Goal: Task Accomplishment & Management: Complete application form

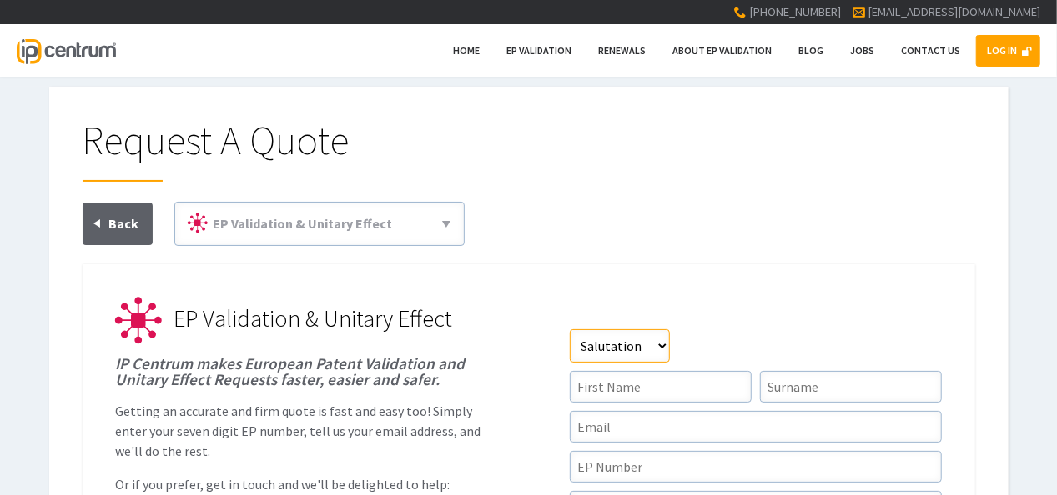
click at [637, 346] on select"] "Salutation Mr Mrs Miss Ms Dr Other" at bounding box center [620, 345] width 100 height 33
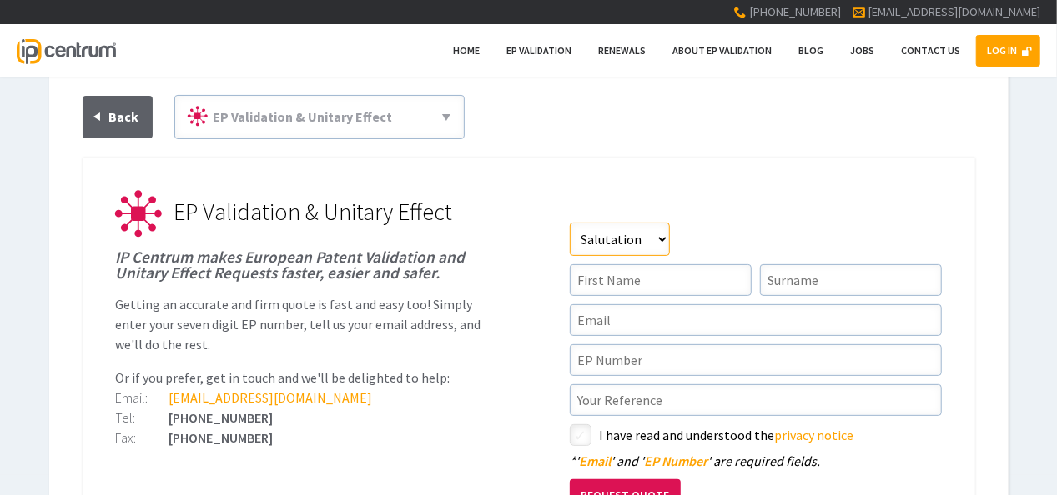
scroll to position [111, 0]
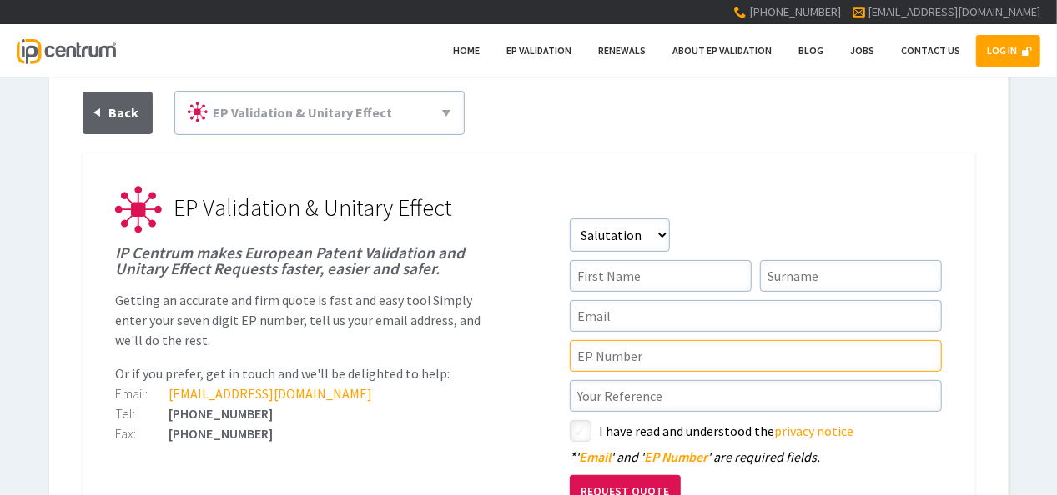
click at [637, 346] on input"] "text" at bounding box center [756, 356] width 372 height 32
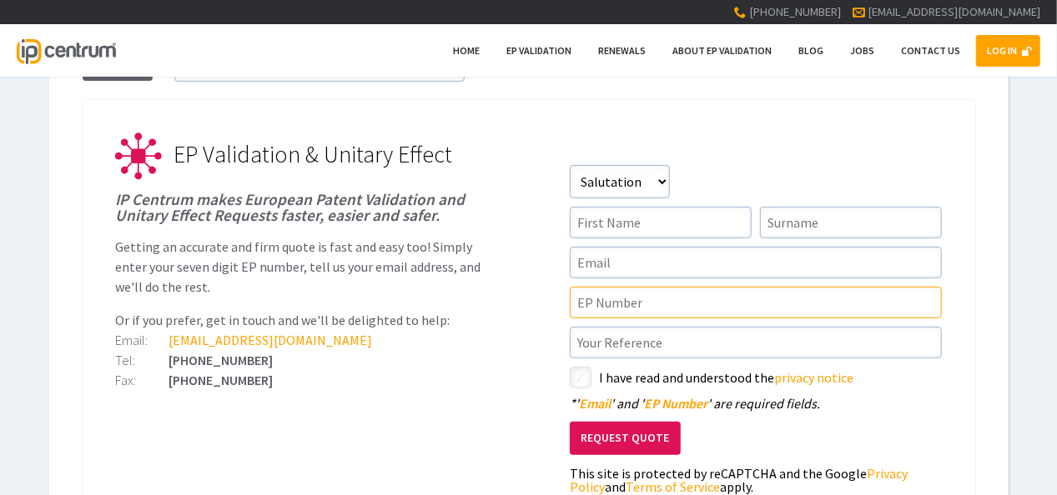
scroll to position [167, 0]
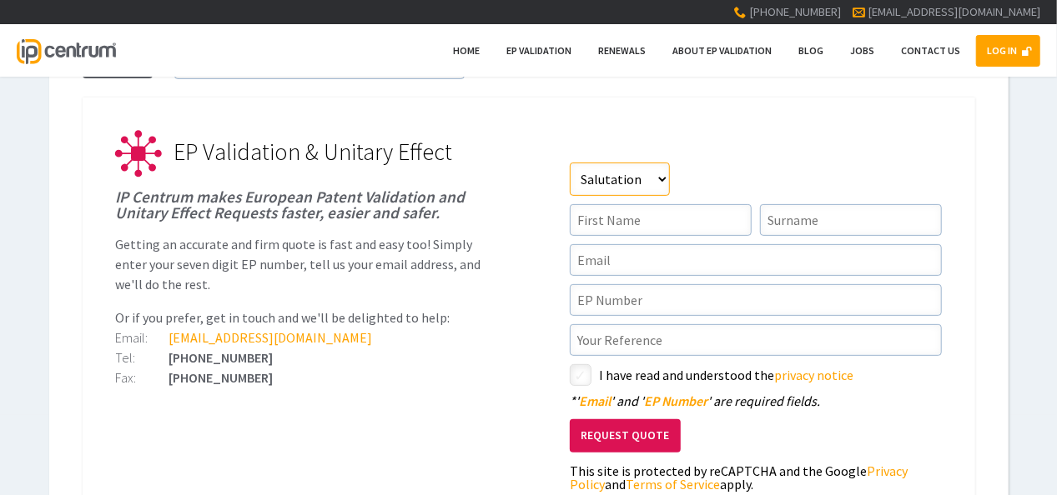
click at [619, 190] on select"] "Salutation Mr Mrs Miss Ms Dr Other" at bounding box center [620, 179] width 100 height 33
select select"] "Mr"
click at [570, 163] on select"] "Salutation Mr Mrs Miss Ms Dr Other" at bounding box center [620, 179] width 100 height 33
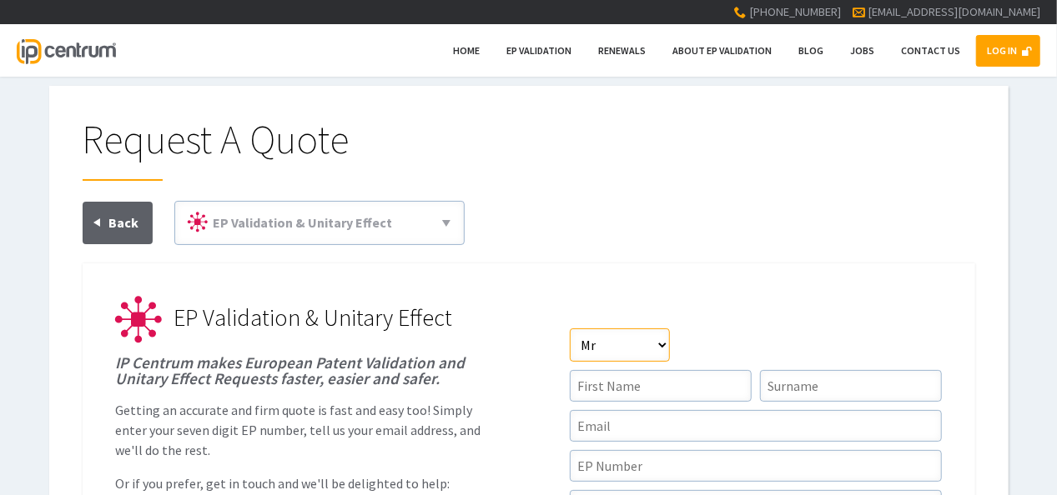
scroll to position [0, 0]
click at [609, 389] on input"] "text" at bounding box center [661, 387] width 182 height 32
type input"] "Sanaullah"
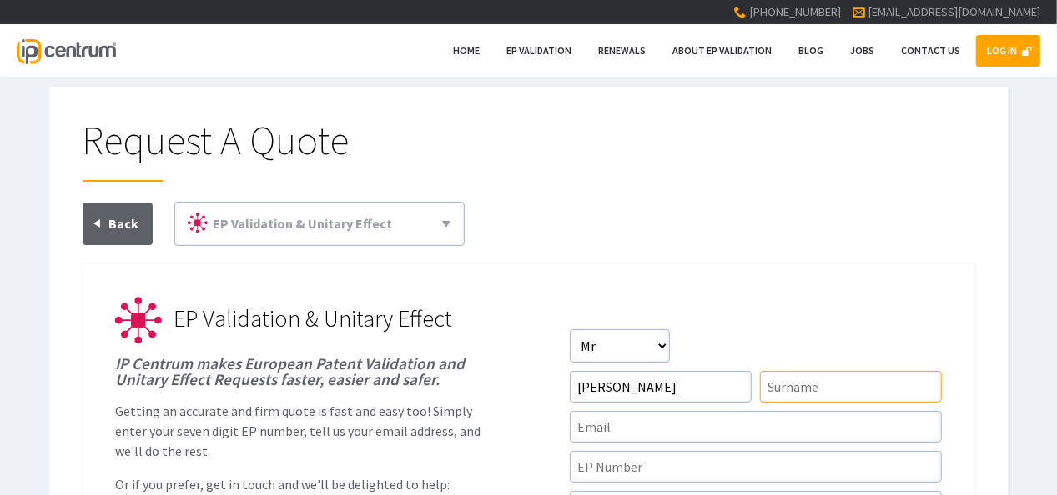
type input"] "Ashrafi"
type input"] "sanaullah.ashrafi@analystip.com"
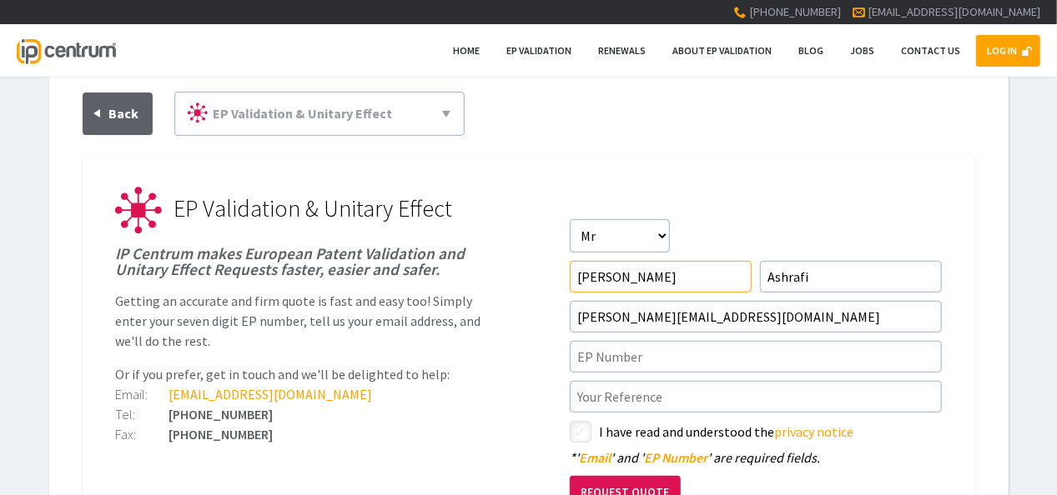
scroll to position [111, 0]
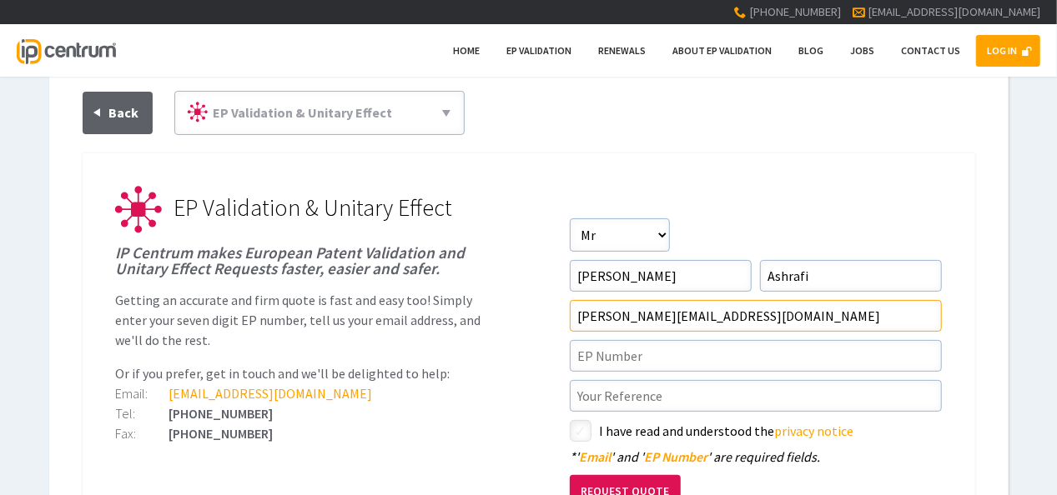
drag, startPoint x: 770, startPoint y: 317, endPoint x: 578, endPoint y: 320, distance: 191.8
click at [578, 320] on input"] "sanaullah.ashrafi@analystip.com" at bounding box center [756, 316] width 372 height 32
type input"] "[EMAIL_ADDRESS][DOMAIN_NAME]"
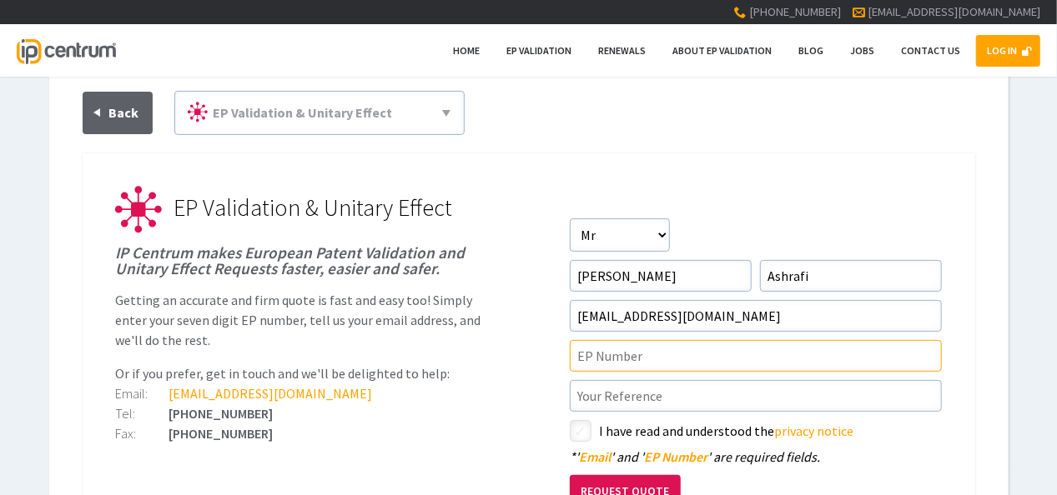
click at [587, 361] on input"] "text" at bounding box center [756, 356] width 372 height 32
paste input"] "EP4508314"
type input"] "EP4508314"
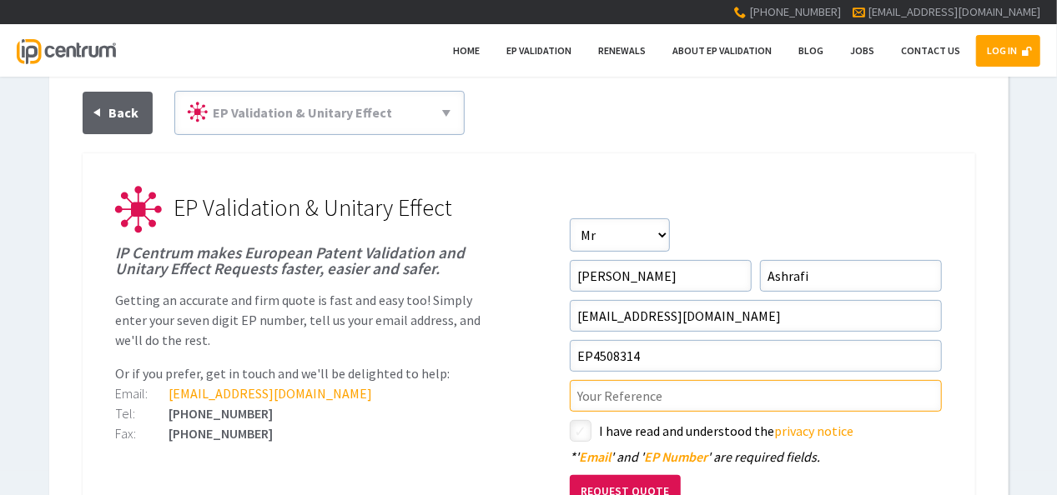
click at [622, 396] on input"] "text" at bounding box center [756, 396] width 372 height 32
type input"] "E"
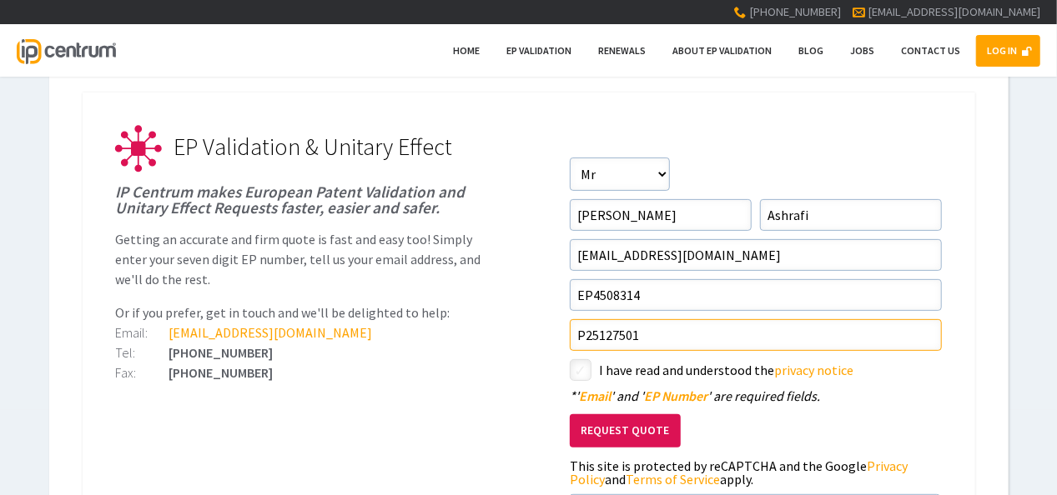
scroll to position [222, 0]
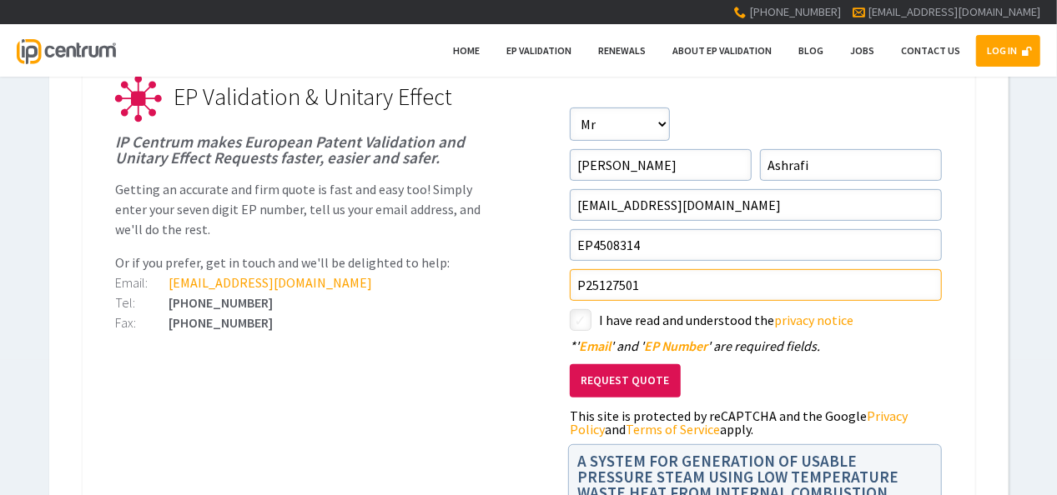
type input"] "P25127501"
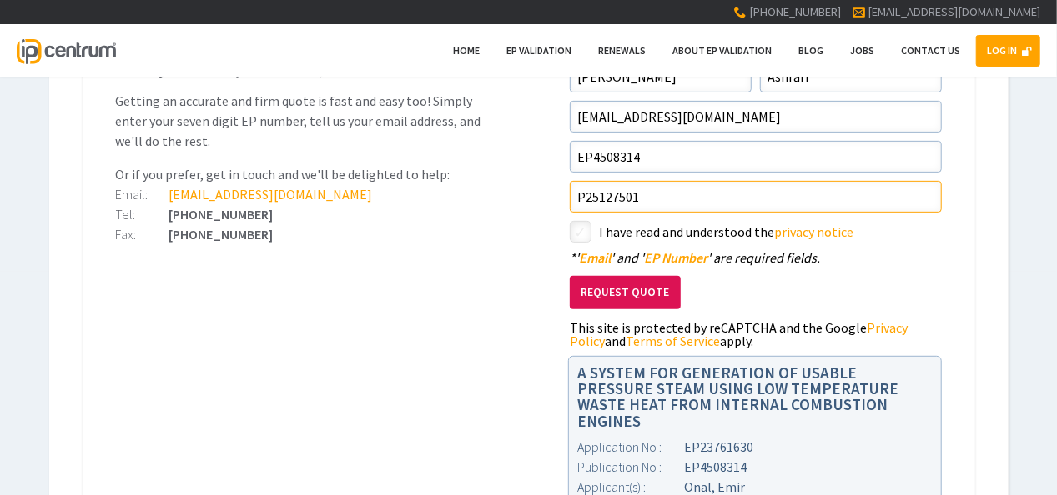
scroll to position [278, 0]
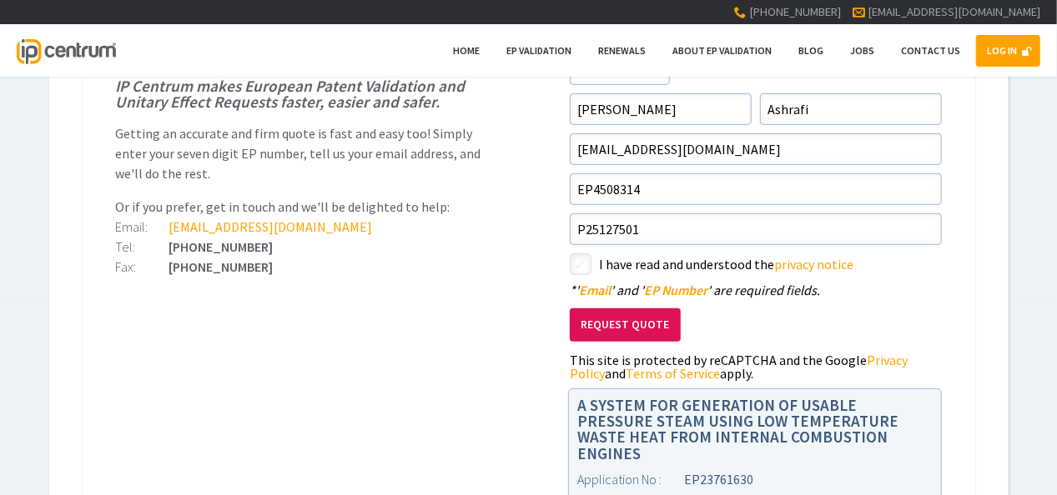
click at [580, 264] on input"] "checkbox" at bounding box center [583, 266] width 20 height 20
checkbox input"] "true"
click at [622, 324] on button "Request Quote" at bounding box center [625, 326] width 111 height 34
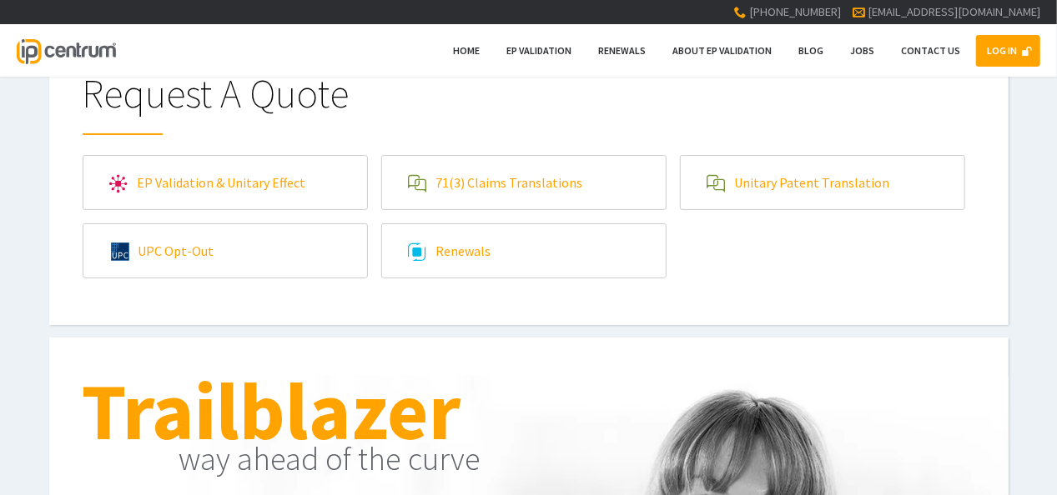
scroll to position [55, 0]
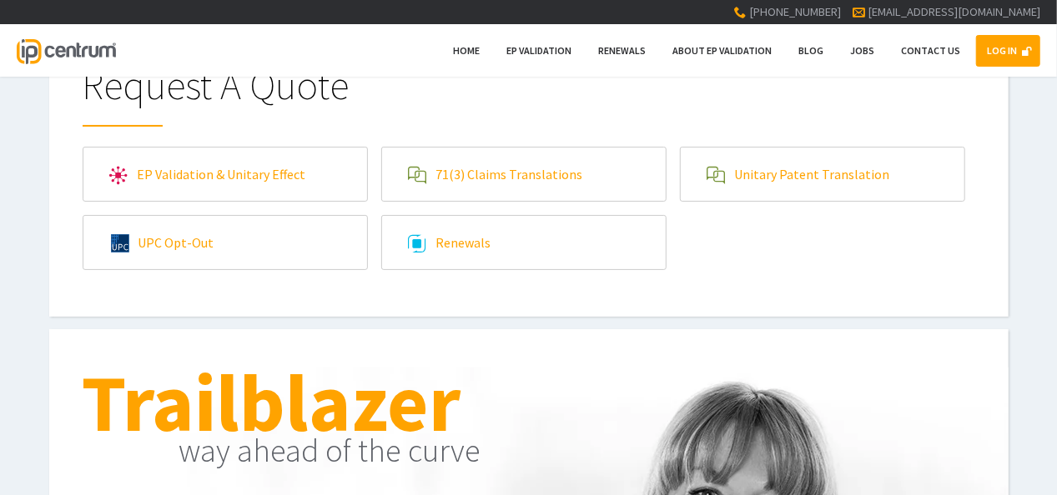
click at [237, 180] on link "EP Validation & Unitary Effect" at bounding box center [225, 174] width 284 height 53
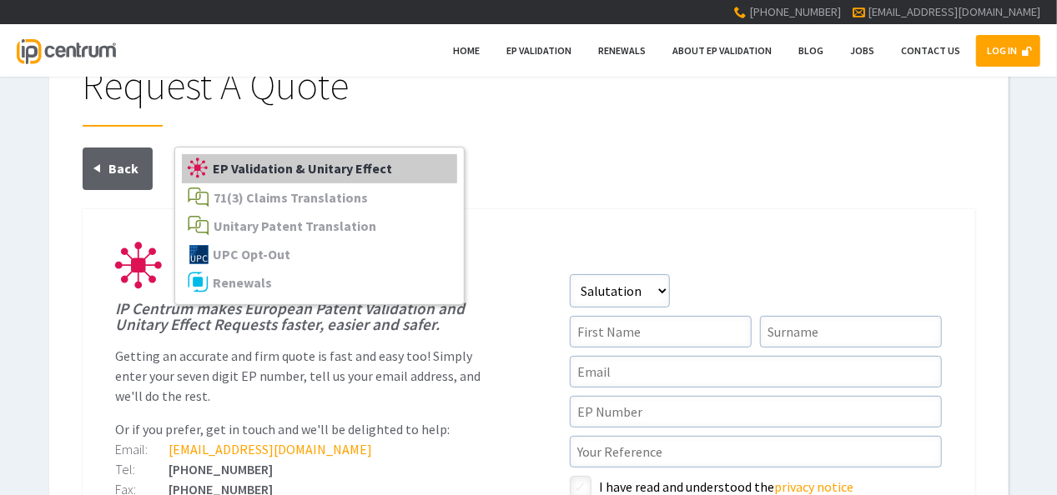
click at [274, 172] on span "EP Validation & Unitary Effect" at bounding box center [302, 168] width 179 height 17
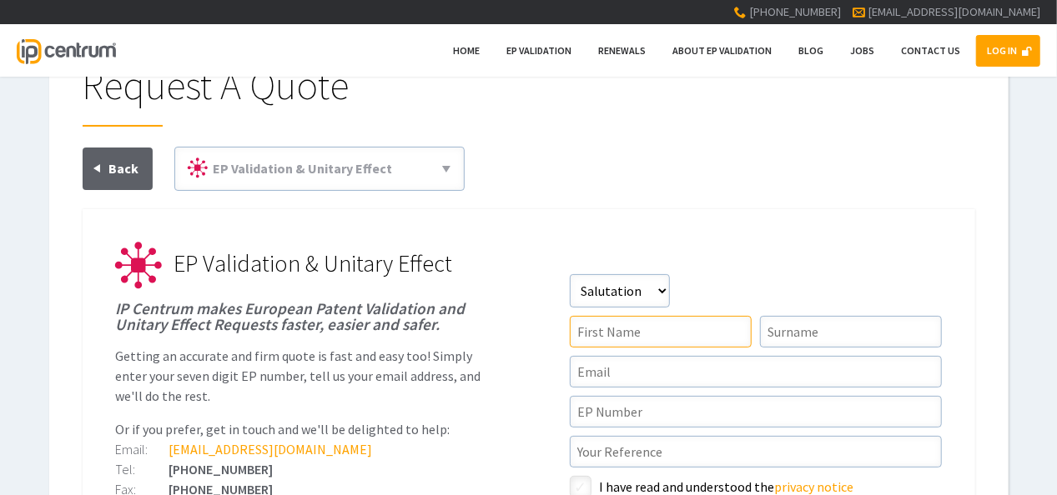
click at [616, 334] on input"] "text" at bounding box center [661, 332] width 182 height 32
type input"] "Seema"
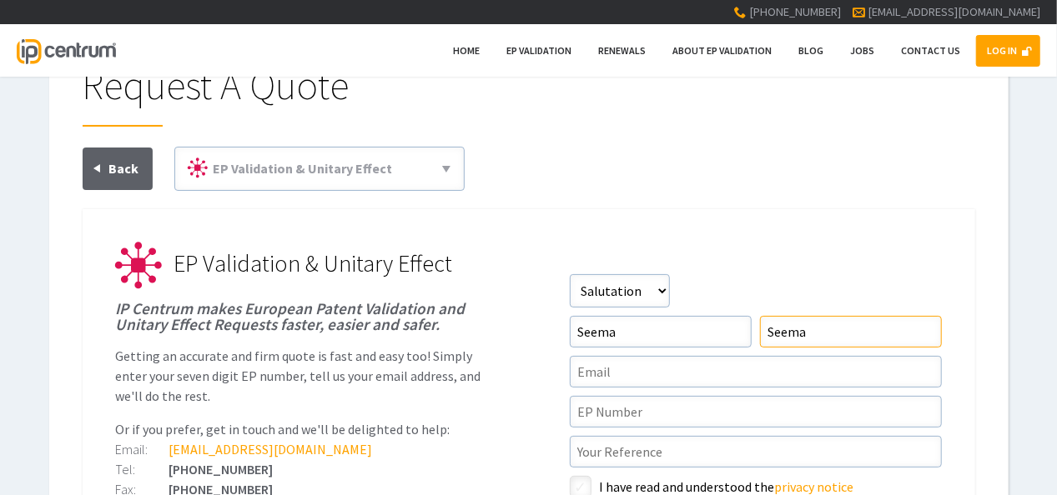
drag, startPoint x: 816, startPoint y: 330, endPoint x: 734, endPoint y: 330, distance: 81.7
click at [734, 330] on form "Salutation Salutation Mr Mrs Miss Ms Dr Other First Name Seema Surname Seema Em…" at bounding box center [756, 442] width 372 height 337
type input"] "Singh"
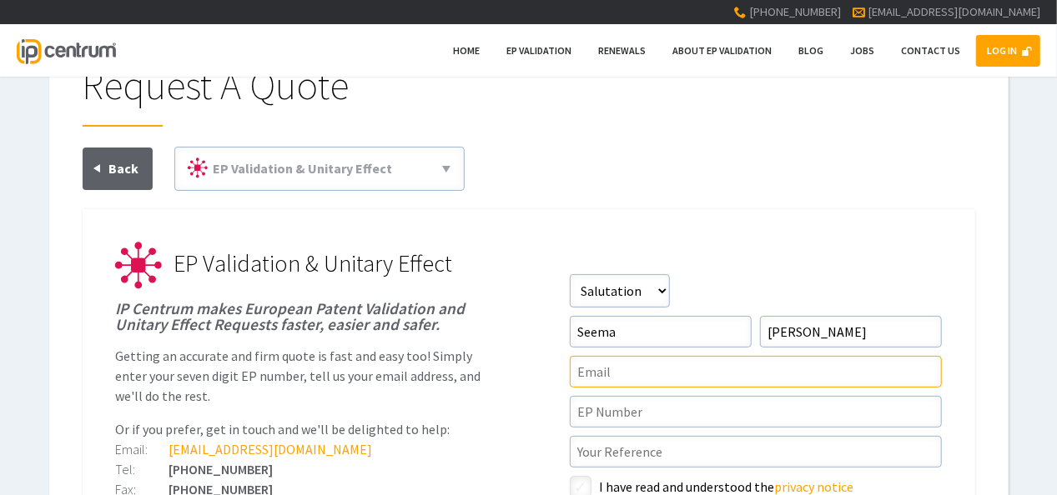
click at [712, 370] on input"] "text" at bounding box center [756, 372] width 372 height 32
type input"] "seema@analystip.com"
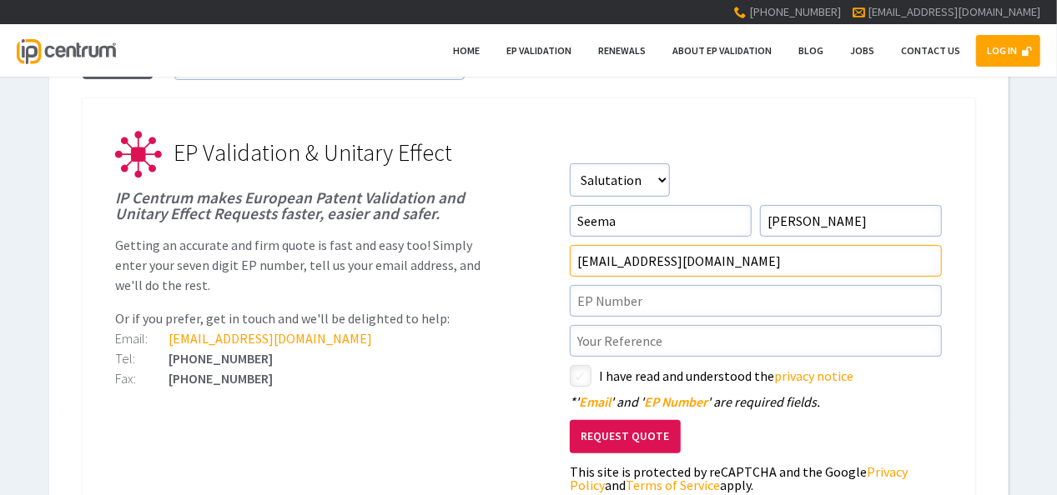
scroll to position [167, 0]
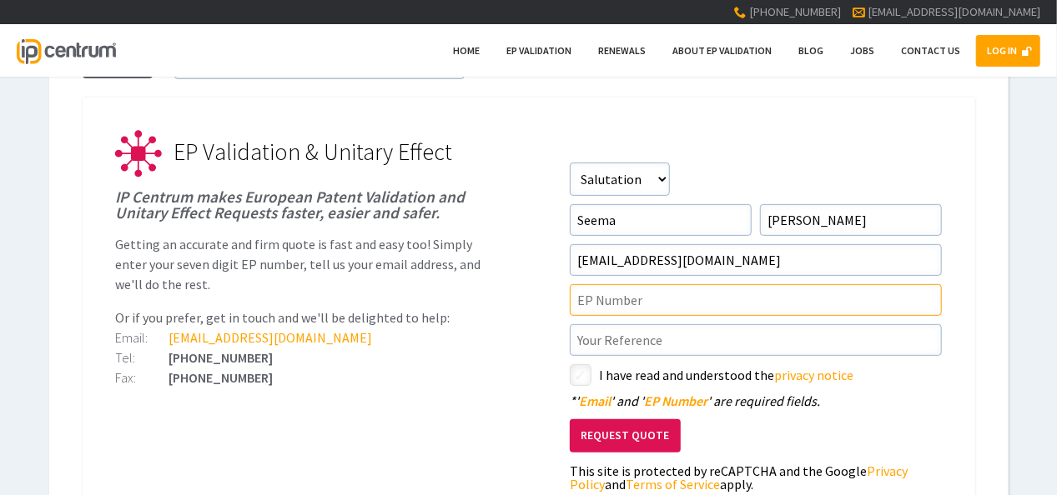
click at [637, 300] on input"] "text" at bounding box center [756, 300] width 372 height 32
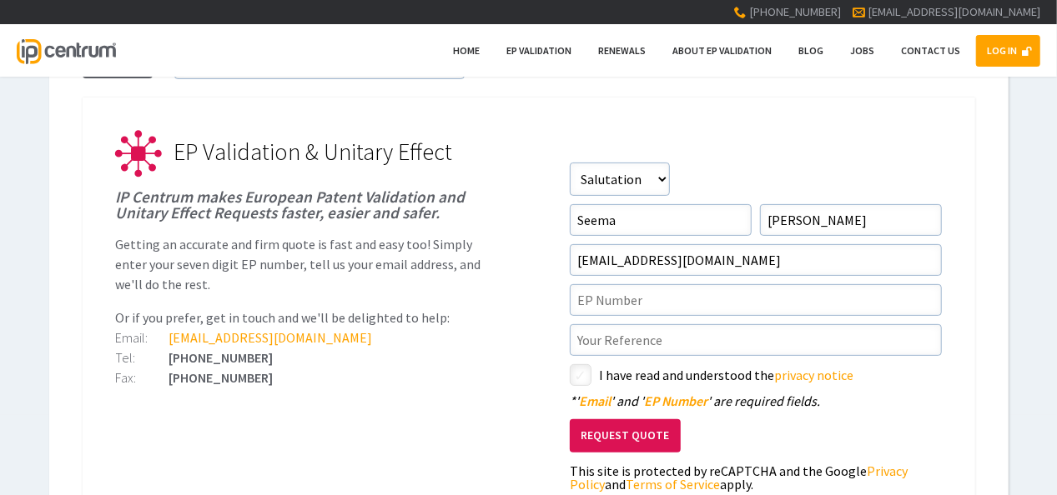
drag, startPoint x: 977, startPoint y: 385, endPoint x: 939, endPoint y: 381, distance: 38.6
click at [977, 385] on div "Request A Quote EP Validation & Unitary Effect 71(3) Claims Translations Unitar…" at bounding box center [528, 243] width 959 height 646
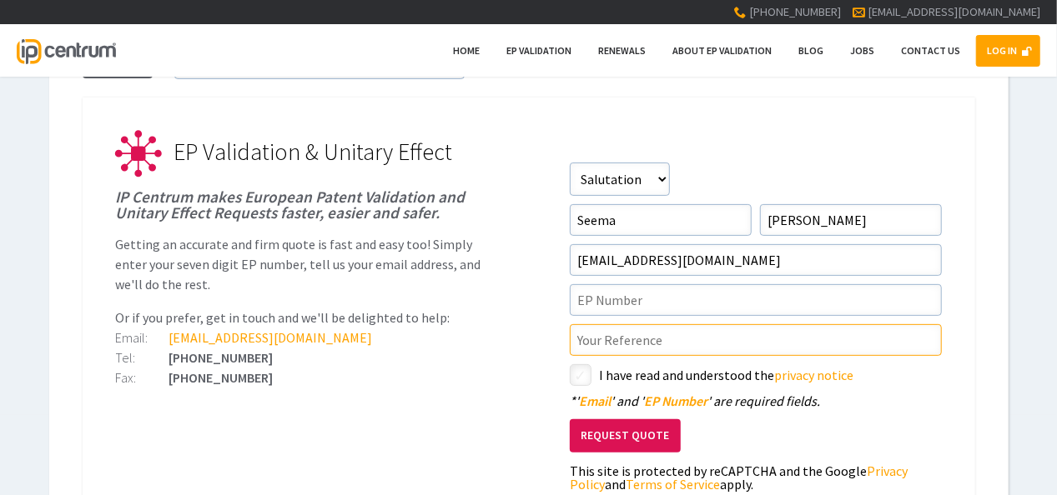
click at [660, 346] on input"] "text" at bounding box center [756, 340] width 372 height 32
type input"] "P25127501"
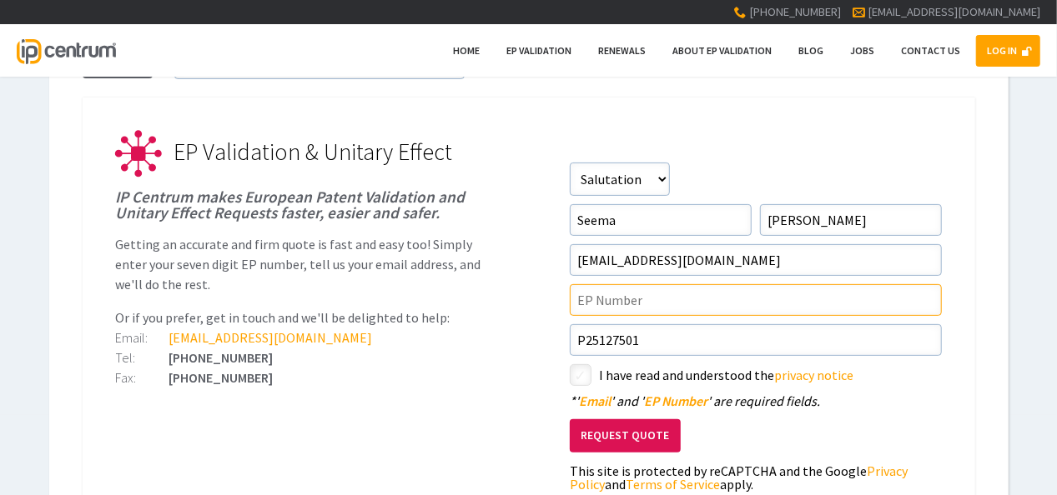
type input"] "EP4508314"
click at [651, 301] on input"] "EP4508314" at bounding box center [756, 300] width 372 height 32
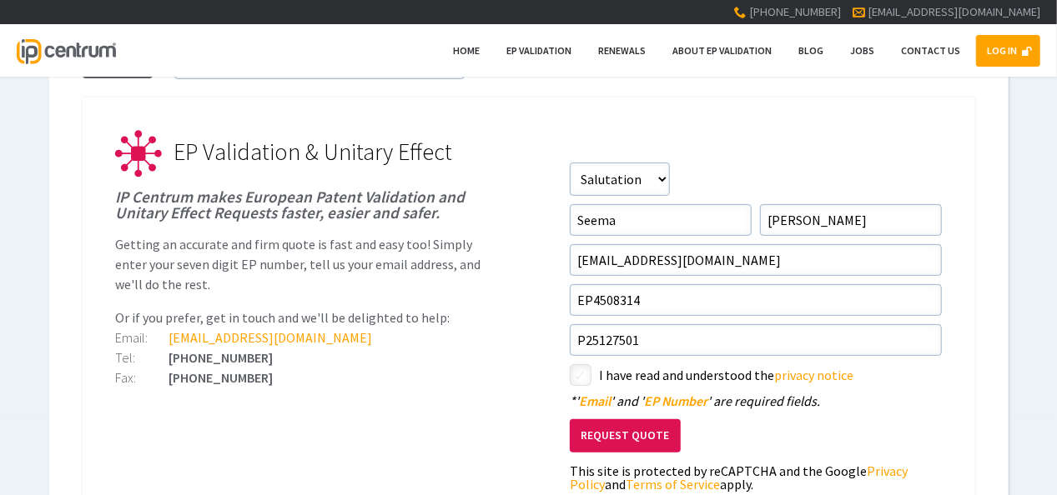
click at [587, 375] on input"] "checkbox" at bounding box center [583, 377] width 20 height 20
checkbox input"] "true"
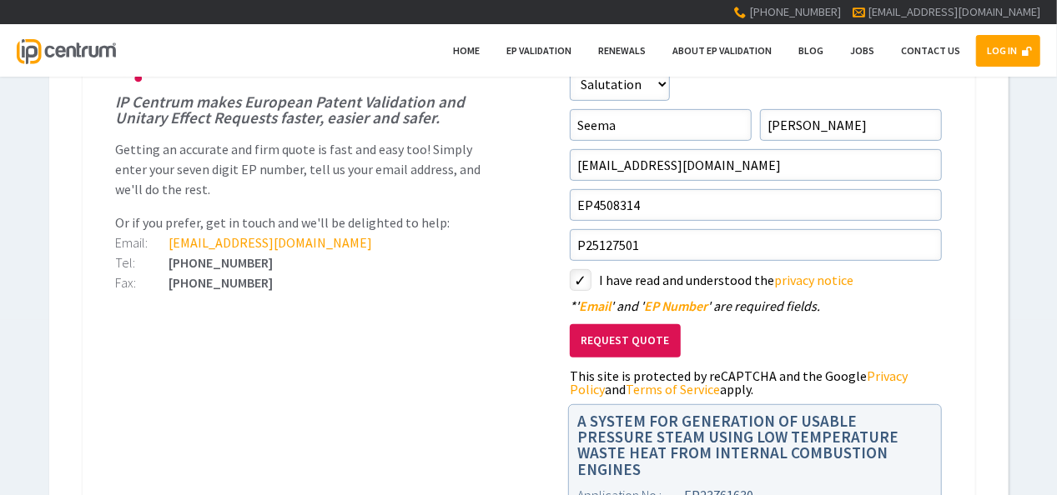
scroll to position [278, 0]
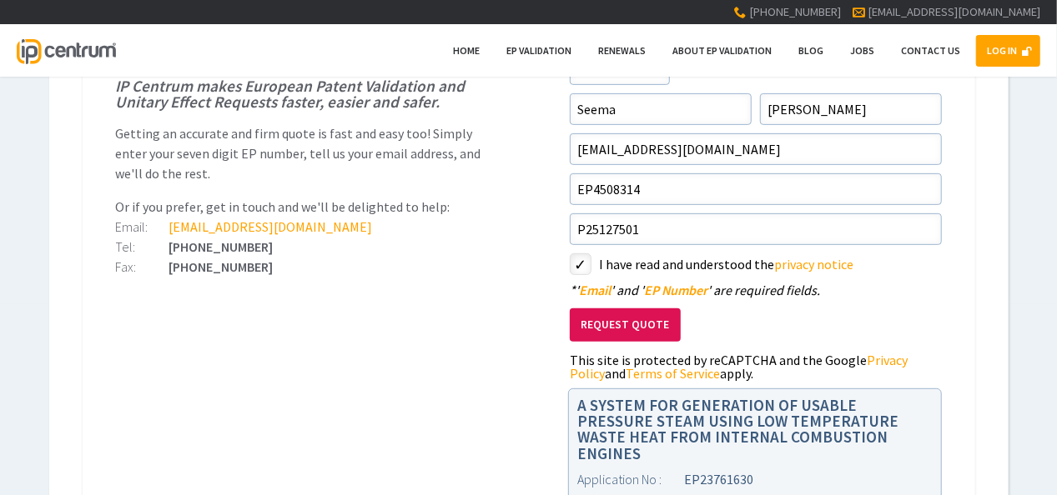
click at [635, 324] on button "Request Quote" at bounding box center [625, 326] width 111 height 34
